Goal: Information Seeking & Learning: Learn about a topic

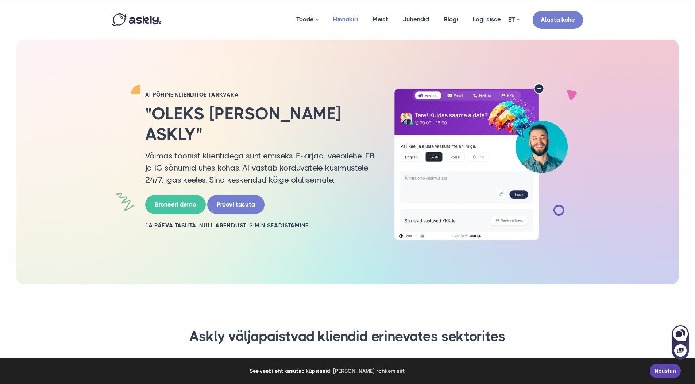
click at [346, 20] on link "Hinnakiri" at bounding box center [345, 19] width 39 height 35
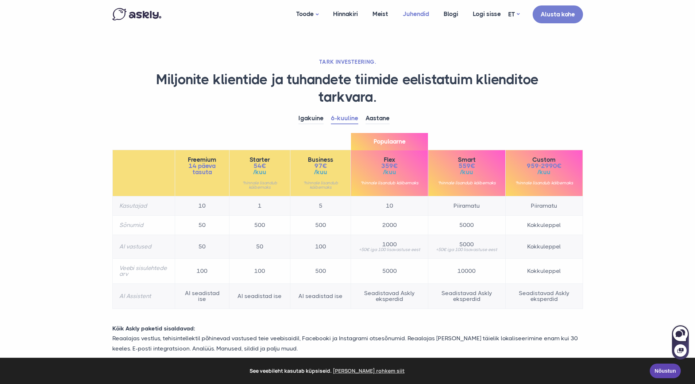
click at [420, 14] on link "Juhendid" at bounding box center [415, 14] width 41 height 28
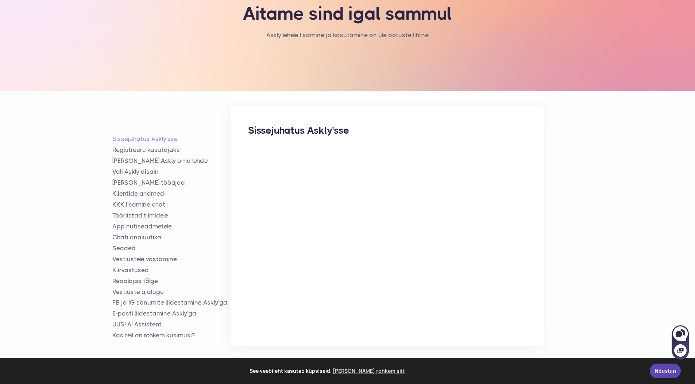
scroll to position [63, 0]
